Goal: Task Accomplishment & Management: Use online tool/utility

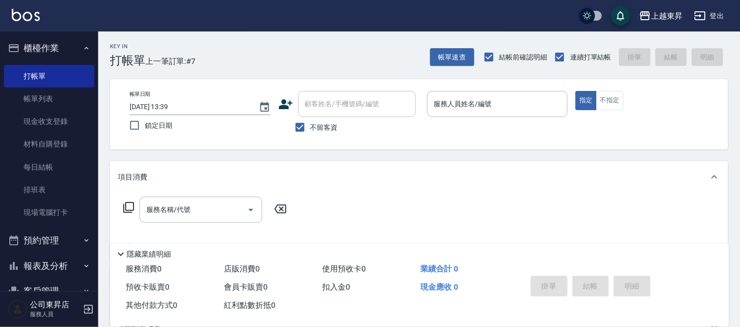
drag, startPoint x: 191, startPoint y: 11, endPoint x: 200, endPoint y: 28, distance: 20.2
click at [198, 27] on div "上越東昇 登出" at bounding box center [370, 15] width 740 height 31
click at [300, 13] on div "上越東昇 登出" at bounding box center [370, 15] width 740 height 31
click at [452, 99] on input "服務人員姓名/編號" at bounding box center [498, 103] width 132 height 17
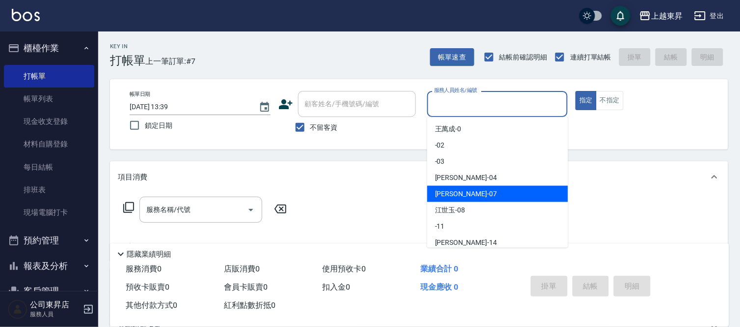
click at [472, 188] on div "[PERSON_NAME] -07" at bounding box center [497, 194] width 141 height 16
type input "[PERSON_NAME]-07"
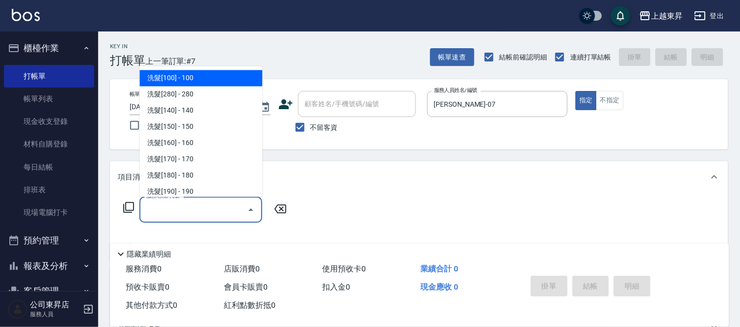
click at [177, 205] on input "服務名稱/代號" at bounding box center [193, 209] width 99 height 17
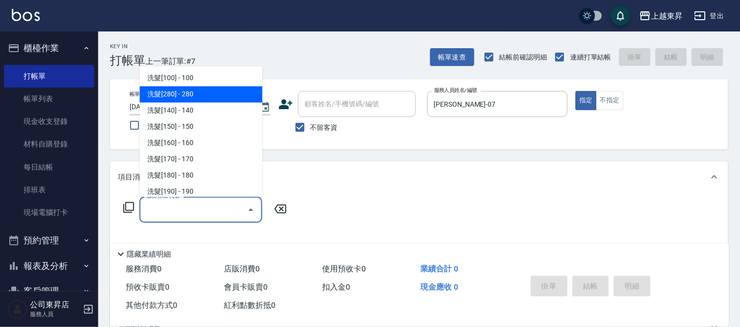
click at [198, 92] on span "洗髮[280] - 280" at bounding box center [201, 94] width 123 height 16
type input "洗髮[280](202)"
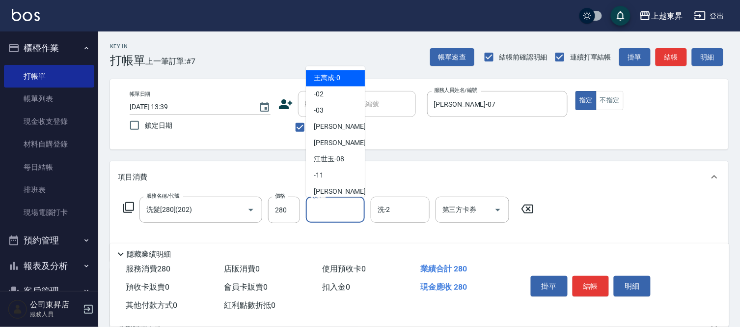
click at [325, 209] on input "洗-1" at bounding box center [335, 209] width 50 height 17
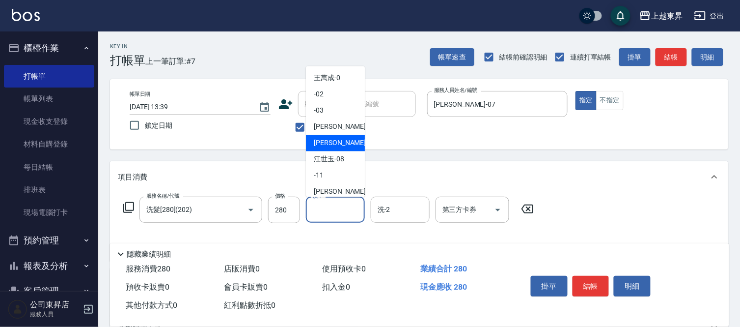
click at [327, 138] on span "[PERSON_NAME] -07" at bounding box center [345, 143] width 62 height 10
type input "[PERSON_NAME]-07"
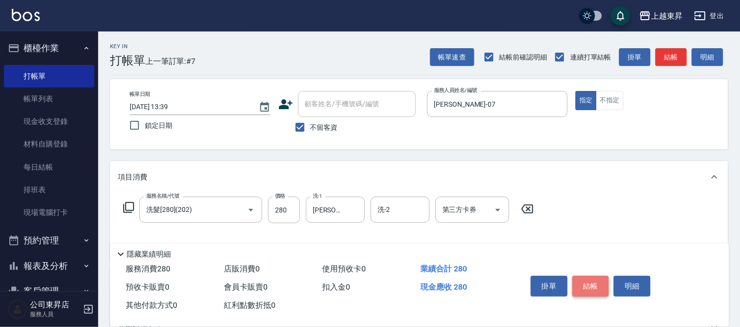
click at [595, 278] on button "結帳" at bounding box center [591, 286] width 37 height 21
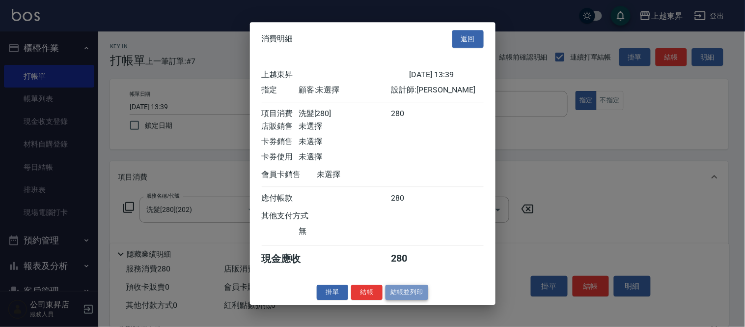
click at [406, 300] on button "結帳並列印" at bounding box center [407, 291] width 43 height 15
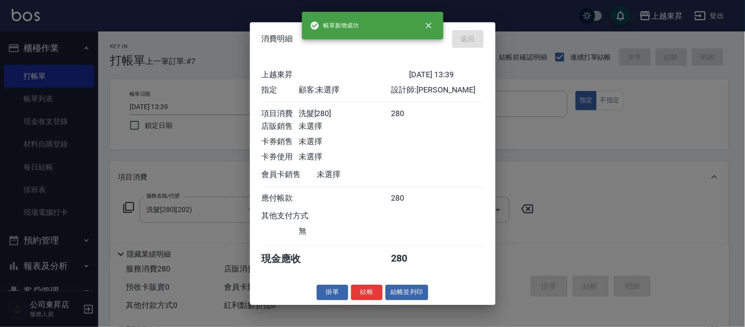
type input "[DATE] 14:15"
